Goal: Information Seeking & Learning: Learn about a topic

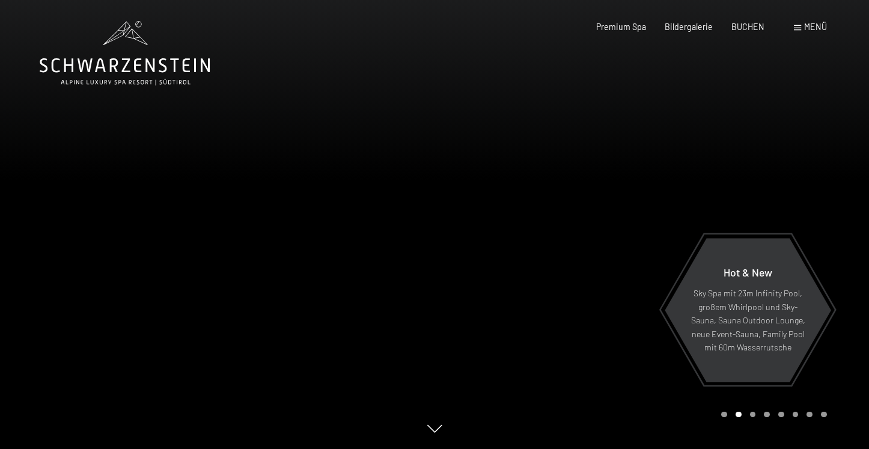
click at [802, 25] on div "Menü" at bounding box center [810, 27] width 33 height 12
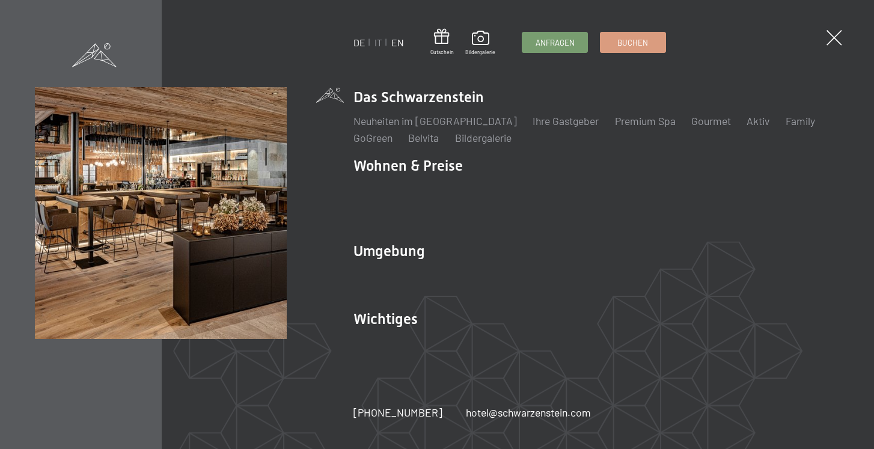
click at [398, 41] on link "EN" at bounding box center [397, 42] width 13 height 11
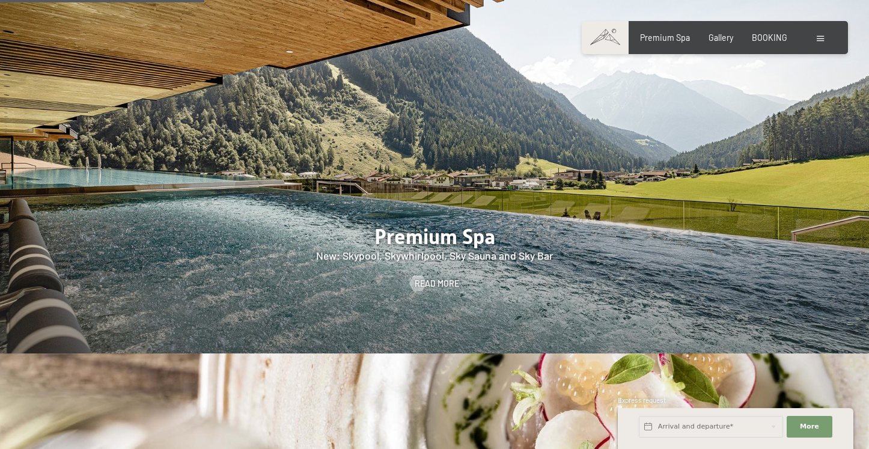
scroll to position [1451, 0]
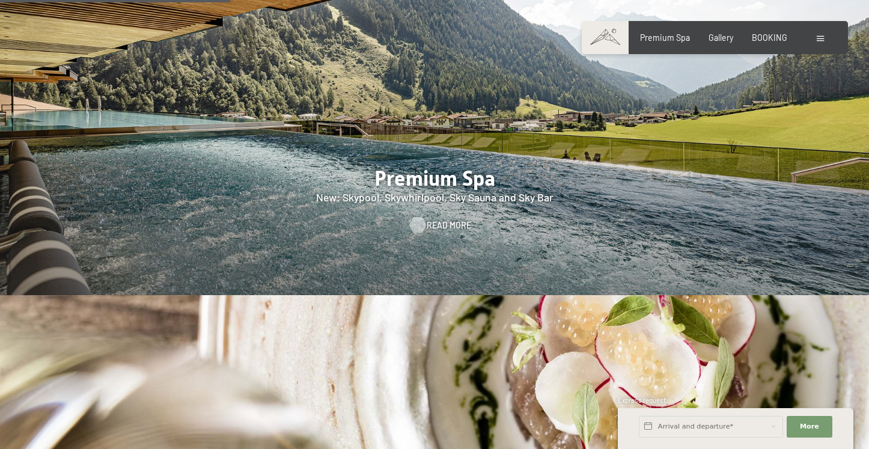
click at [435, 219] on span "Read more" at bounding box center [449, 225] width 44 height 12
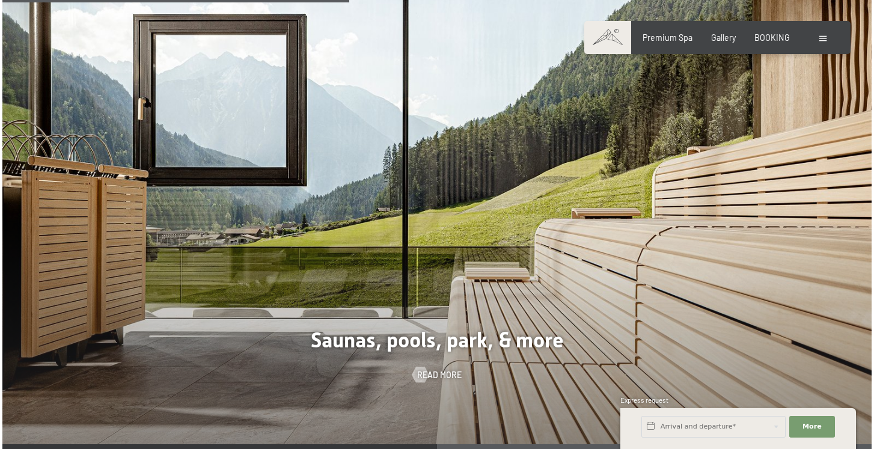
scroll to position [2930, 0]
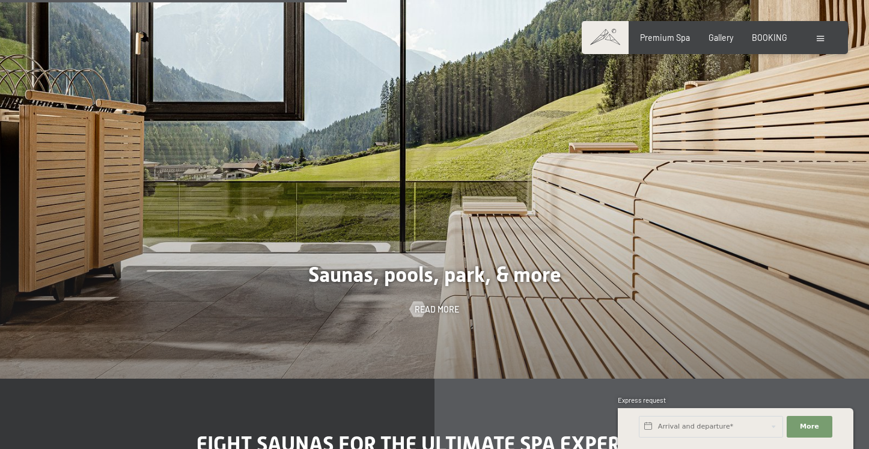
click at [817, 43] on div "Booking Enquiries Premium Spa Gallery BOOKING DE IT EN Vouchers Gallery Enquiri…" at bounding box center [715, 38] width 224 height 12
click at [818, 43] on div at bounding box center [822, 38] width 10 height 12
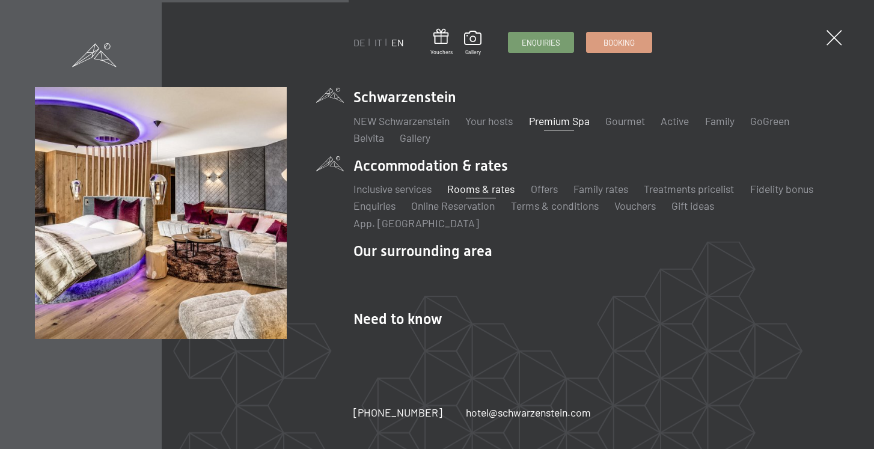
click at [477, 195] on link "Rooms & rates" at bounding box center [480, 188] width 67 height 13
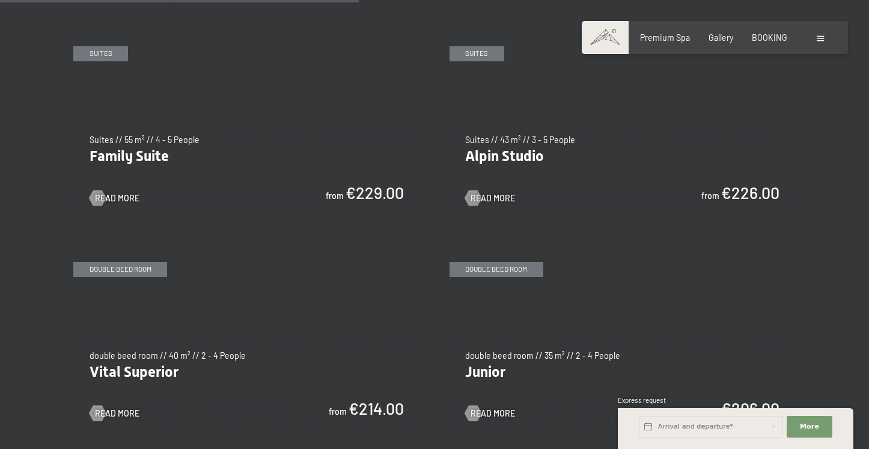
scroll to position [1338, 0]
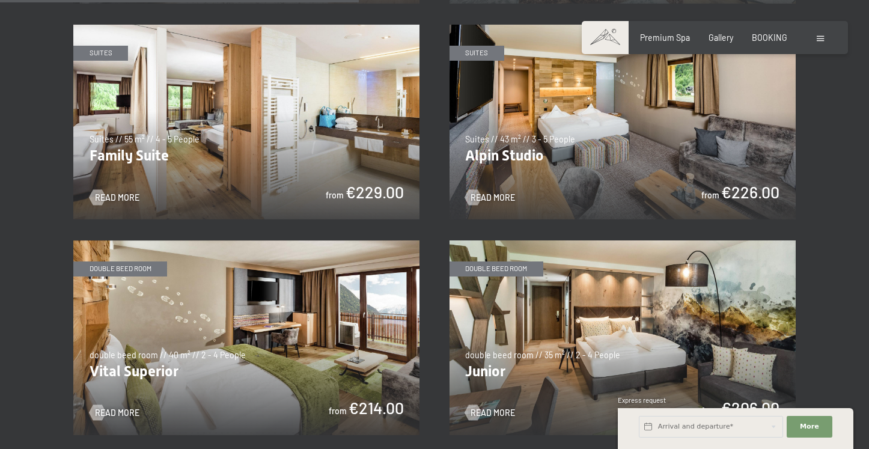
click at [220, 318] on img at bounding box center [246, 337] width 346 height 195
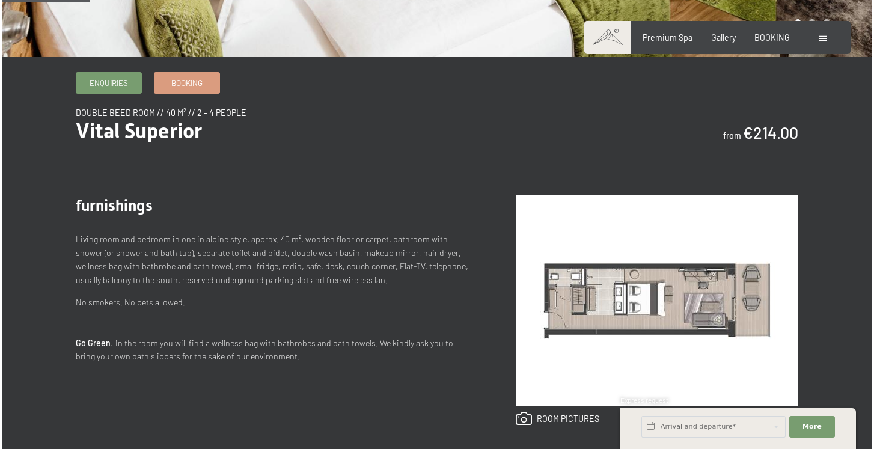
scroll to position [43, 0]
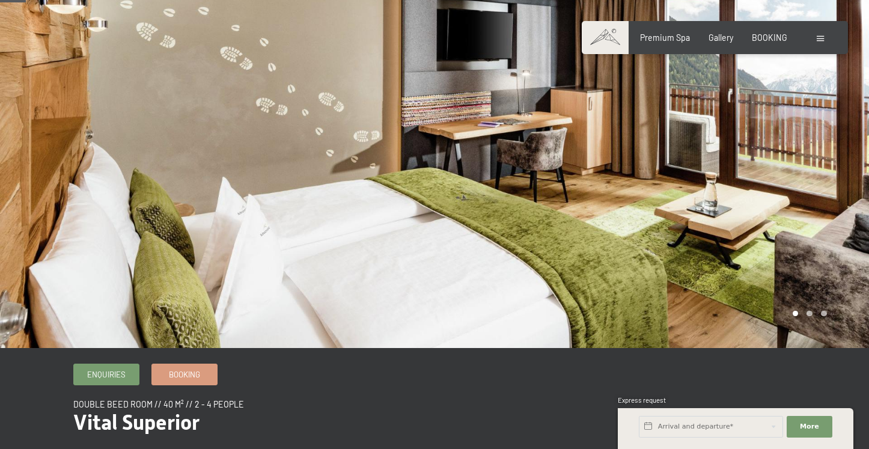
click at [709, 220] on div at bounding box center [652, 152] width 435 height 391
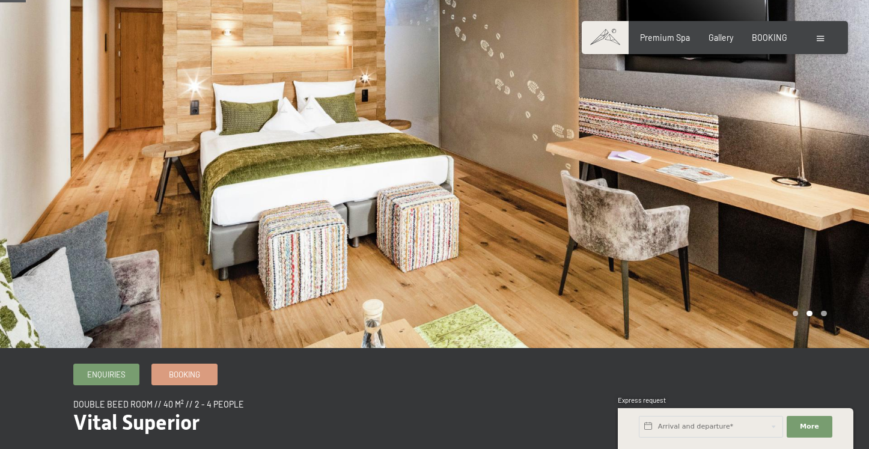
click at [769, 180] on div at bounding box center [652, 152] width 435 height 391
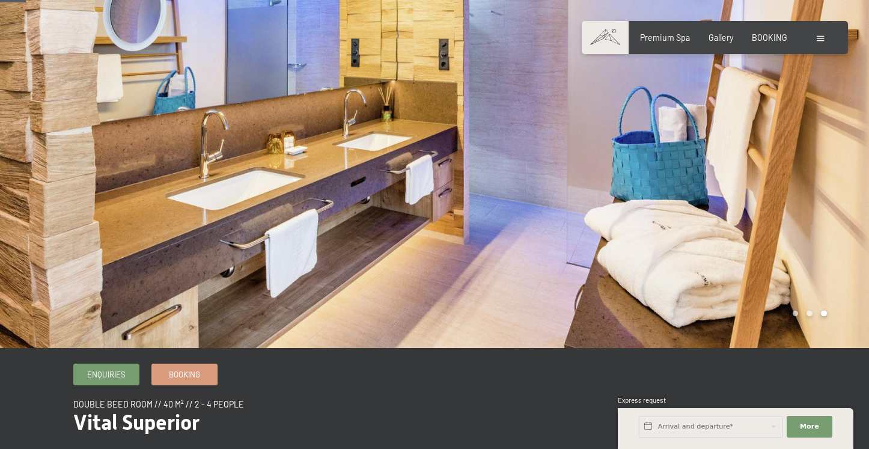
click at [769, 180] on div at bounding box center [652, 152] width 435 height 391
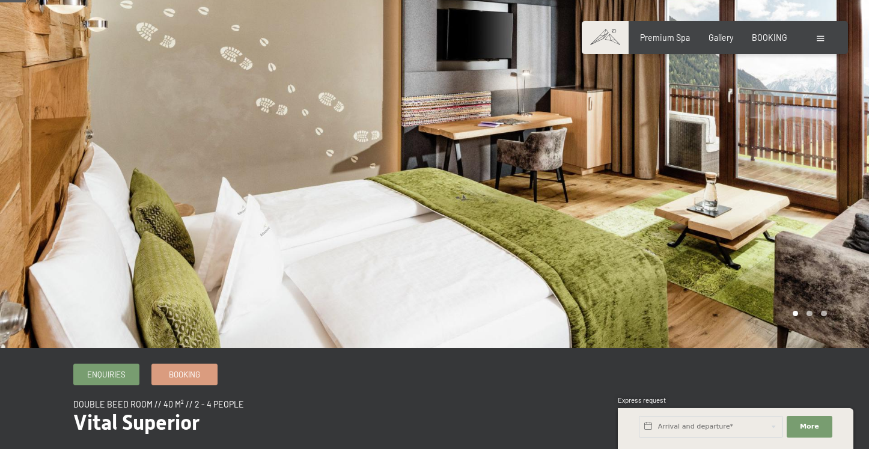
click at [769, 180] on div at bounding box center [652, 152] width 435 height 391
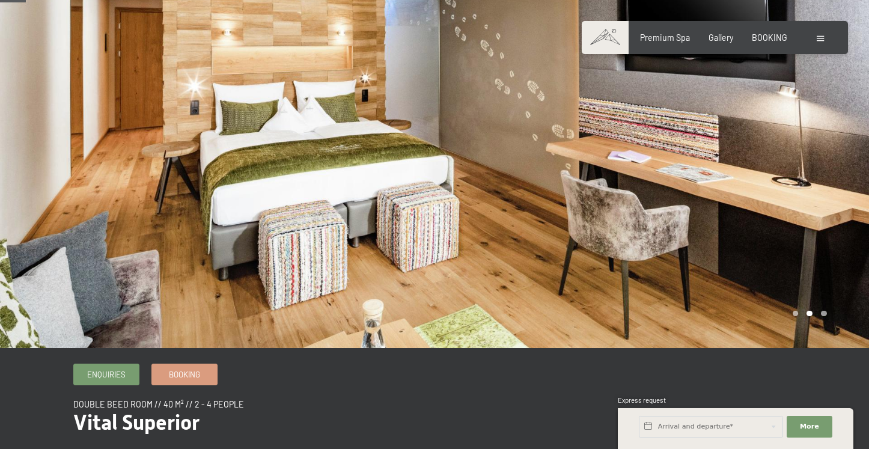
click at [769, 179] on div at bounding box center [652, 152] width 435 height 391
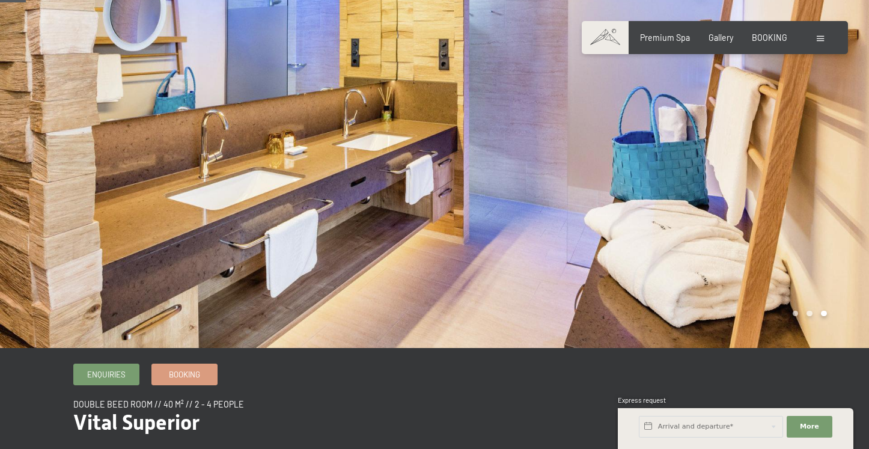
click at [769, 179] on div at bounding box center [652, 152] width 435 height 391
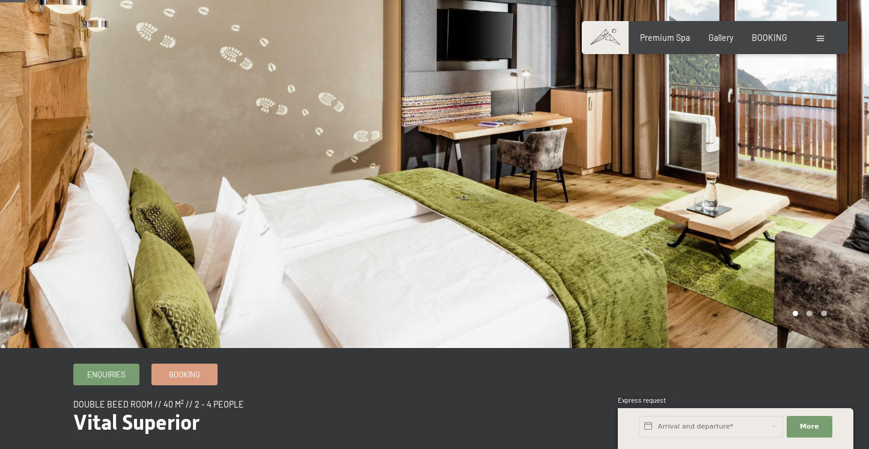
click at [769, 179] on div at bounding box center [652, 152] width 435 height 391
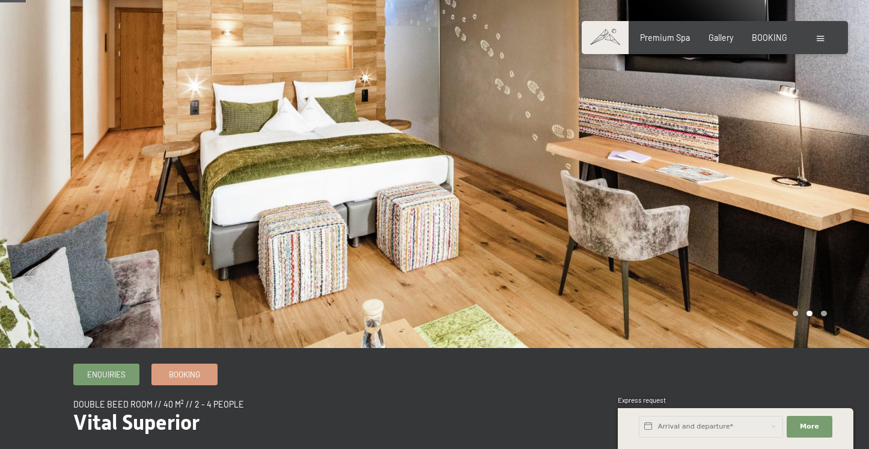
click at [820, 38] on span at bounding box center [820, 38] width 7 height 5
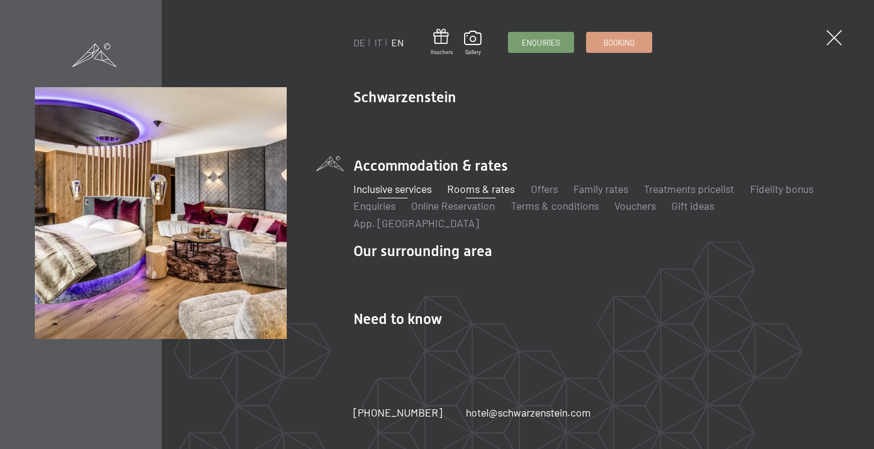
click at [421, 195] on link "Inclusive services" at bounding box center [392, 188] width 78 height 13
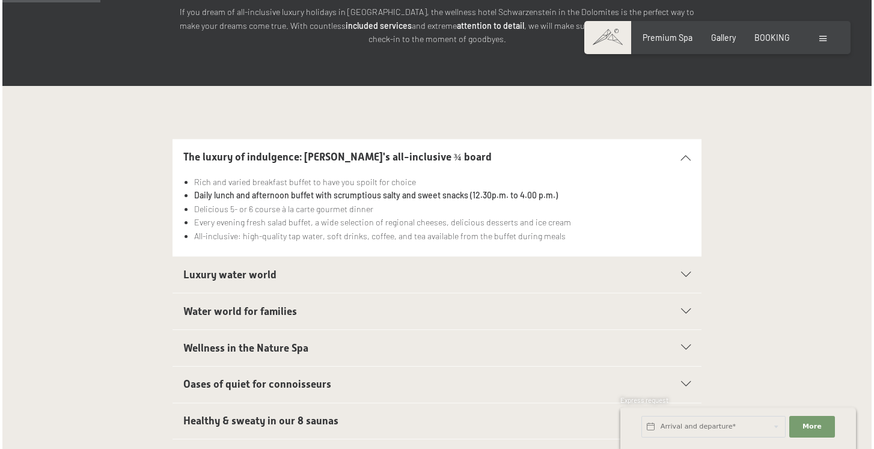
scroll to position [231, 0]
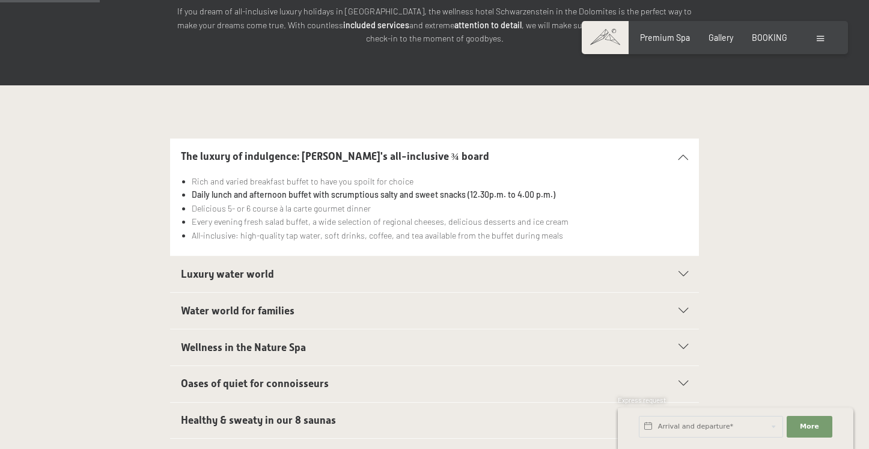
click at [816, 43] on div "Booking Enquiries Premium Spa Gallery BOOKING DE IT EN Vouchers Gallery Enquiri…" at bounding box center [715, 38] width 224 height 12
click at [820, 40] on span at bounding box center [820, 38] width 7 height 5
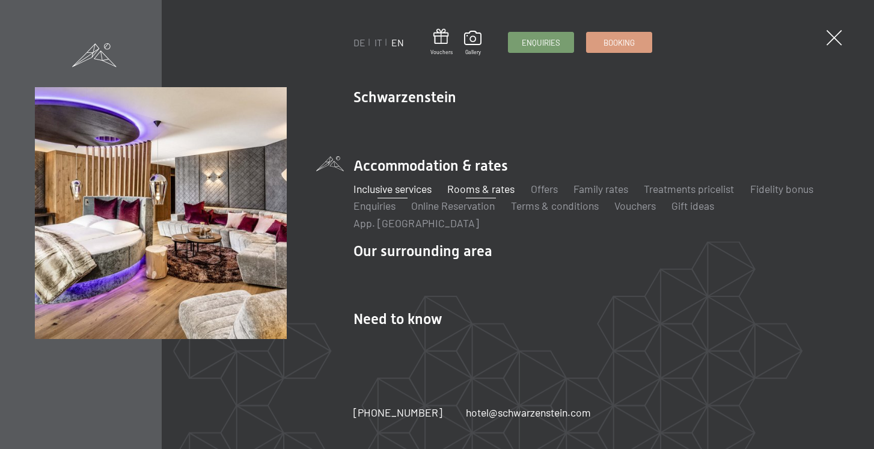
click at [489, 192] on link "Rooms & rates" at bounding box center [480, 188] width 67 height 13
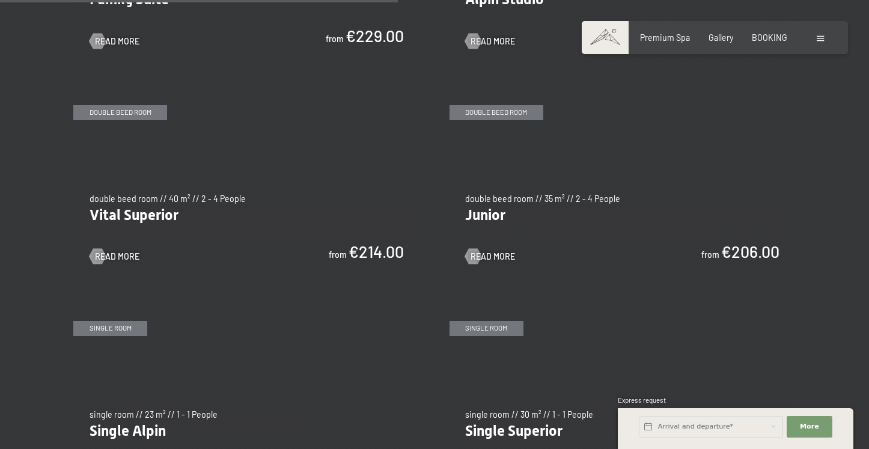
scroll to position [1483, 0]
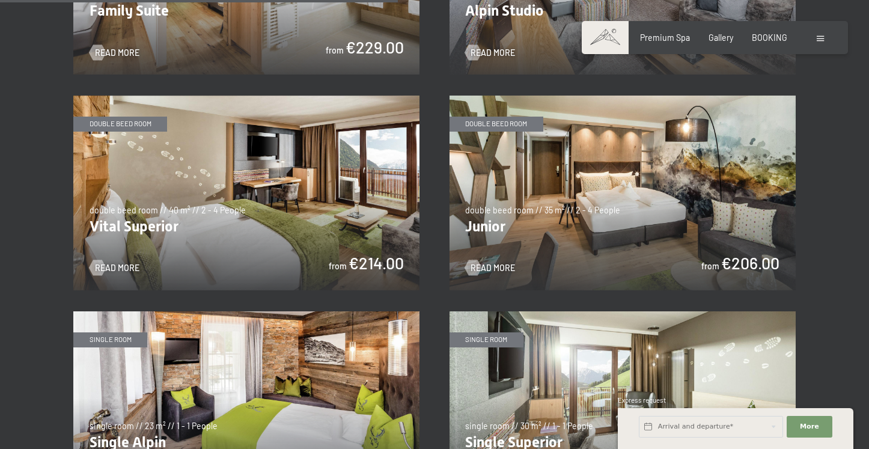
click at [229, 216] on img at bounding box center [246, 193] width 346 height 195
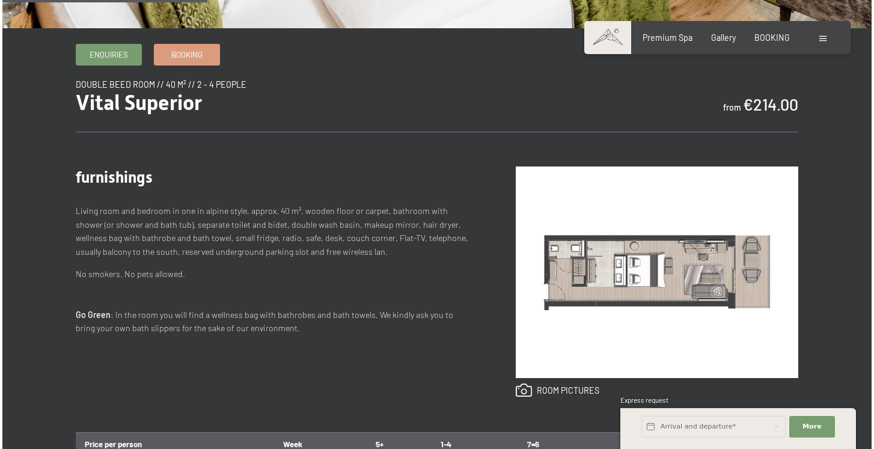
scroll to position [363, 0]
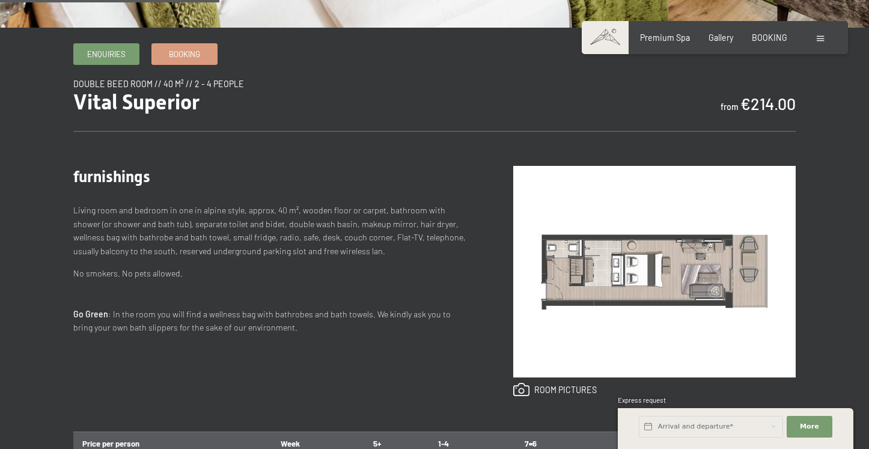
click at [666, 248] on img at bounding box center [654, 272] width 282 height 212
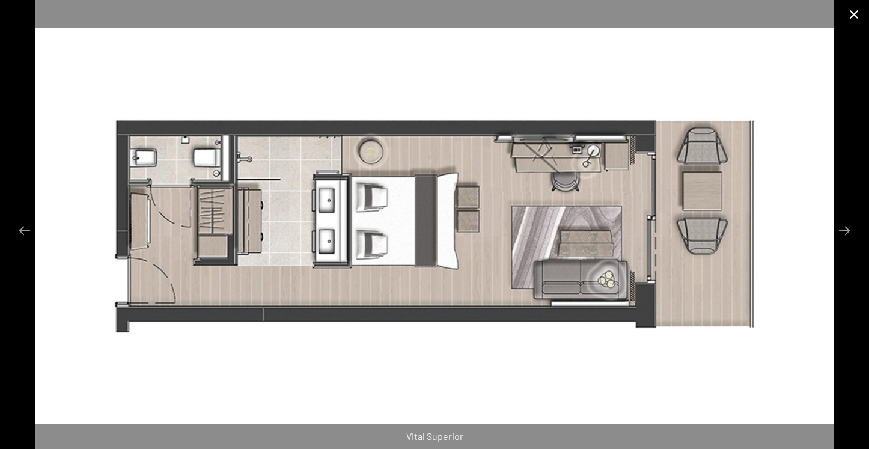
click at [847, 9] on button "Close gallery" at bounding box center [854, 14] width 30 height 28
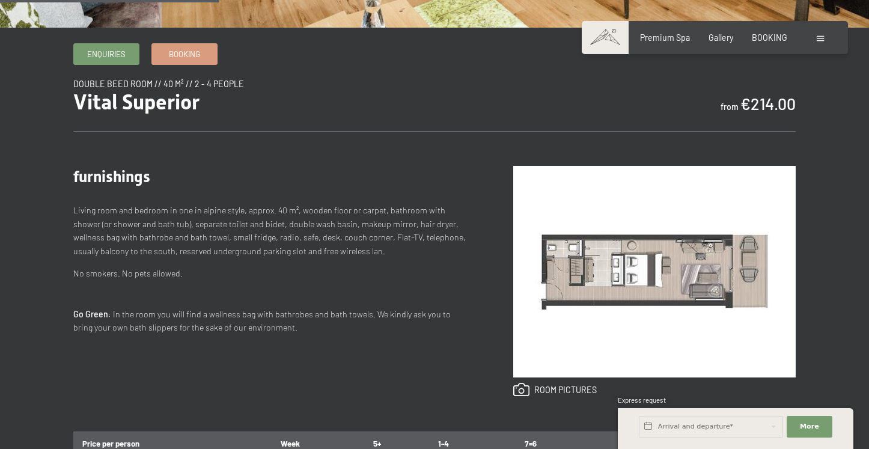
click at [813, 42] on div "Booking Enquiries Premium Spa Gallery BOOKING DE IT EN Vouchers Gallery Enquiri…" at bounding box center [715, 38] width 224 height 12
click at [816, 37] on div "Booking Enquiries Premium Spa Gallery BOOKING DE IT EN Vouchers Gallery Enquiri…" at bounding box center [715, 38] width 224 height 12
click at [817, 37] on span at bounding box center [820, 38] width 7 height 5
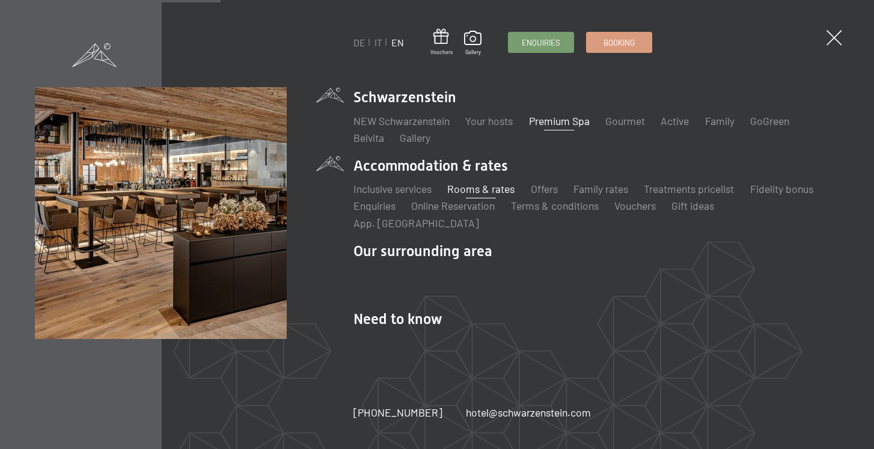
click at [547, 127] on link "Premium Spa" at bounding box center [559, 120] width 61 height 13
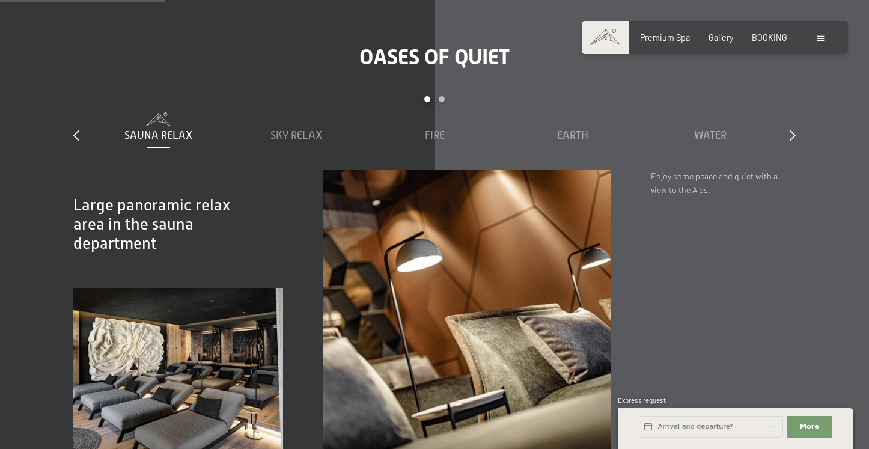
scroll to position [1433, 0]
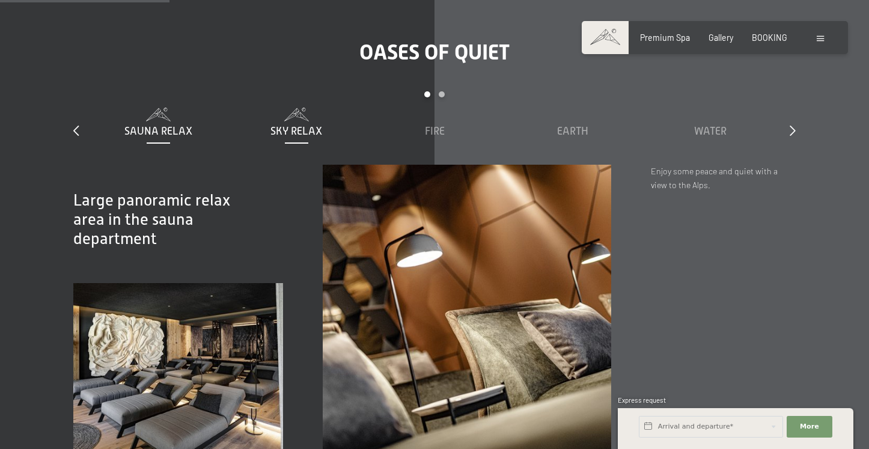
click at [317, 125] on span "Sky Relax" at bounding box center [296, 131] width 52 height 12
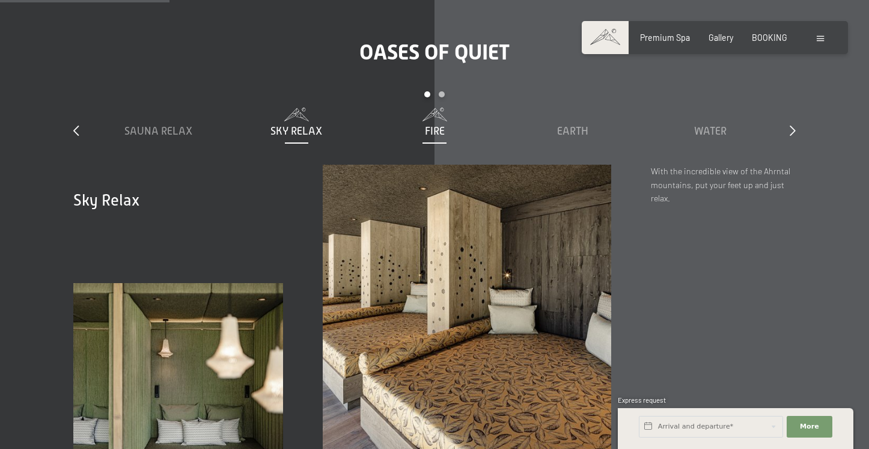
click at [432, 125] on span "Fire" at bounding box center [435, 131] width 20 height 12
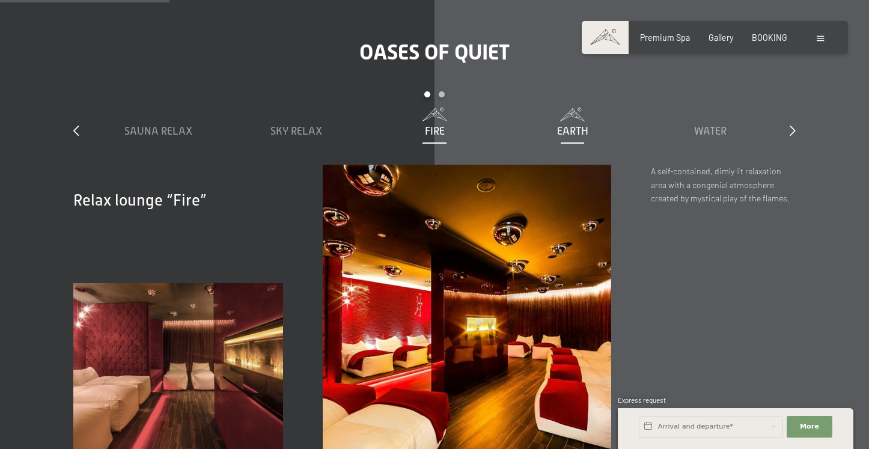
click at [579, 125] on span "Earth" at bounding box center [572, 131] width 31 height 12
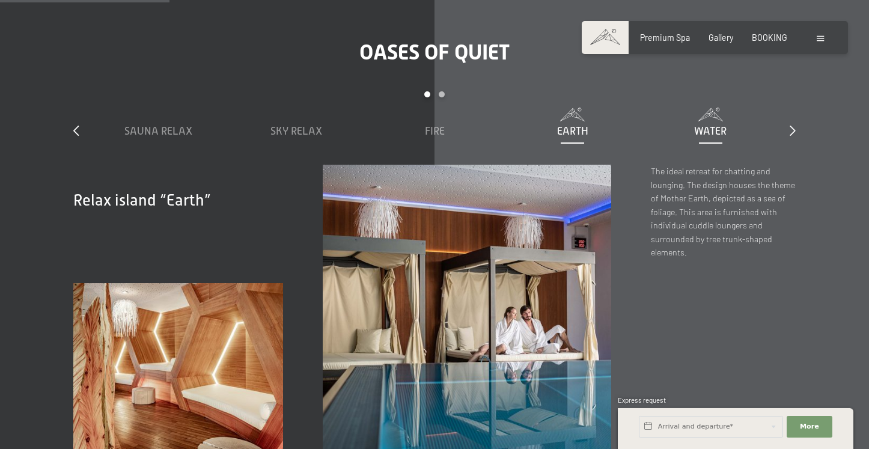
click at [721, 125] on span "Water" at bounding box center [710, 131] width 32 height 12
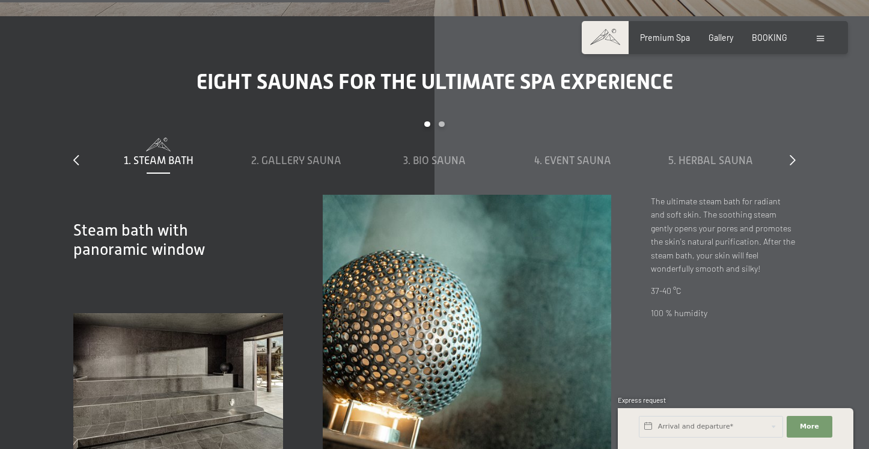
scroll to position [3302, 0]
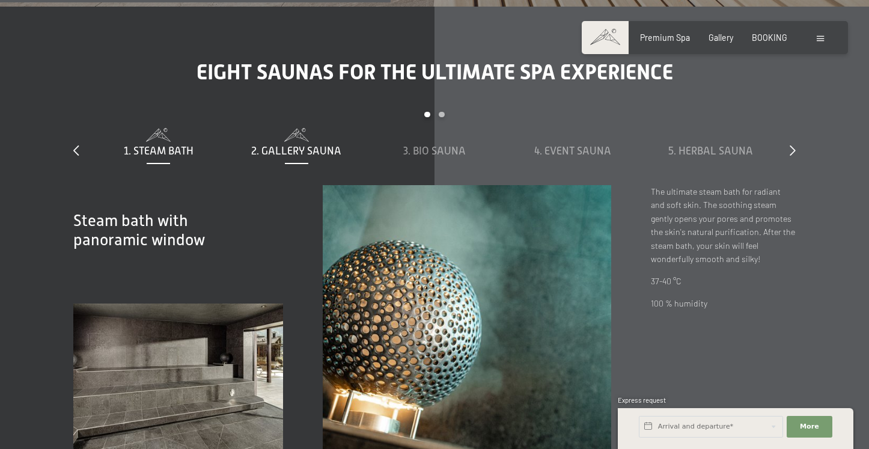
click at [320, 145] on span "2. Gallery sauna" at bounding box center [296, 151] width 90 height 12
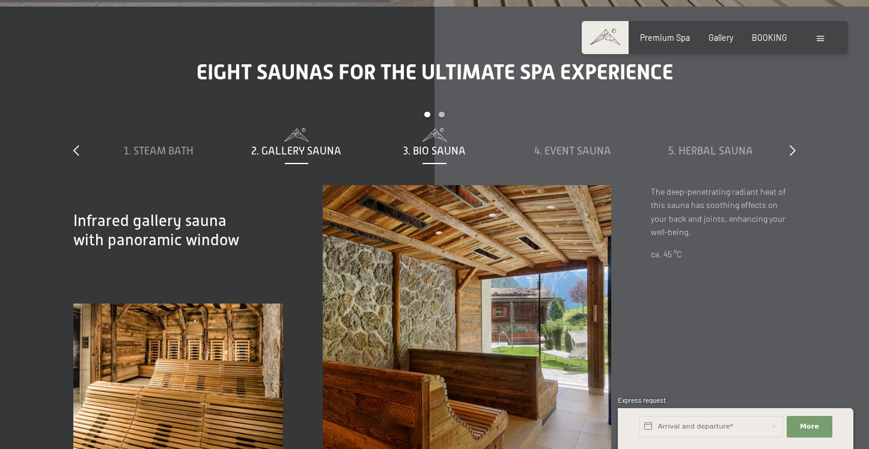
click at [424, 145] on span "3. Bio sauna" at bounding box center [434, 151] width 63 height 12
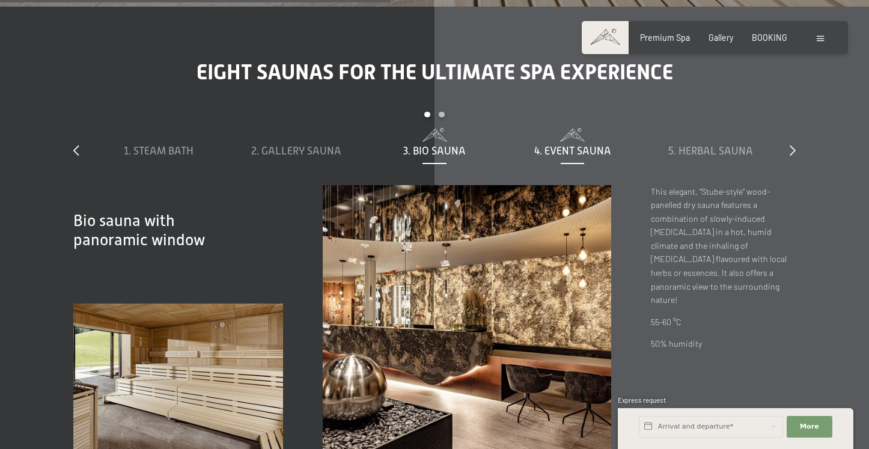
click at [559, 145] on span "4. Event sauna" at bounding box center [572, 151] width 77 height 12
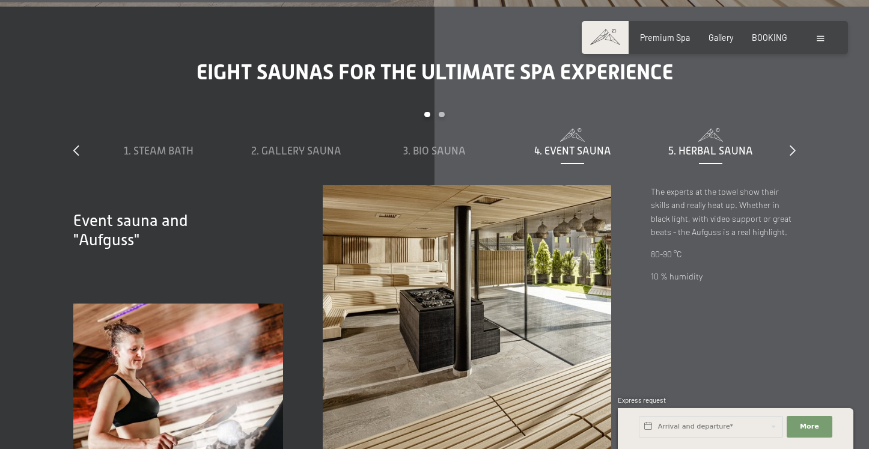
click at [702, 145] on span "5. Herbal sauna" at bounding box center [710, 151] width 85 height 12
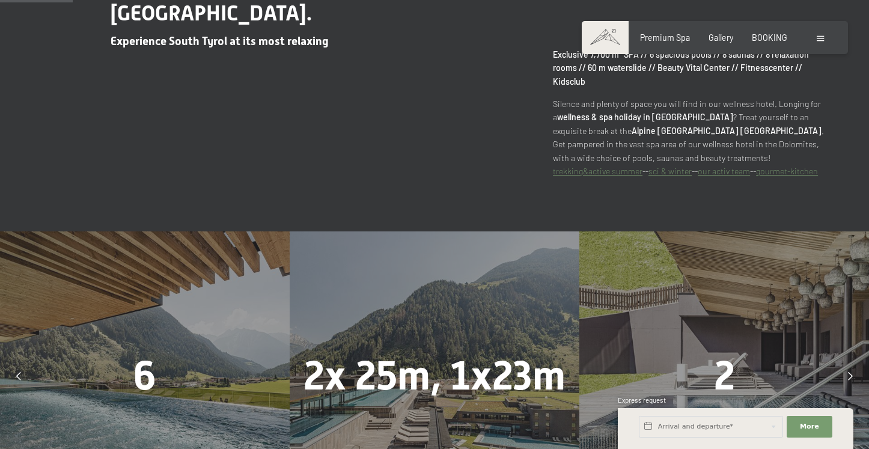
scroll to position [525, 0]
